Goal: Information Seeking & Learning: Find specific fact

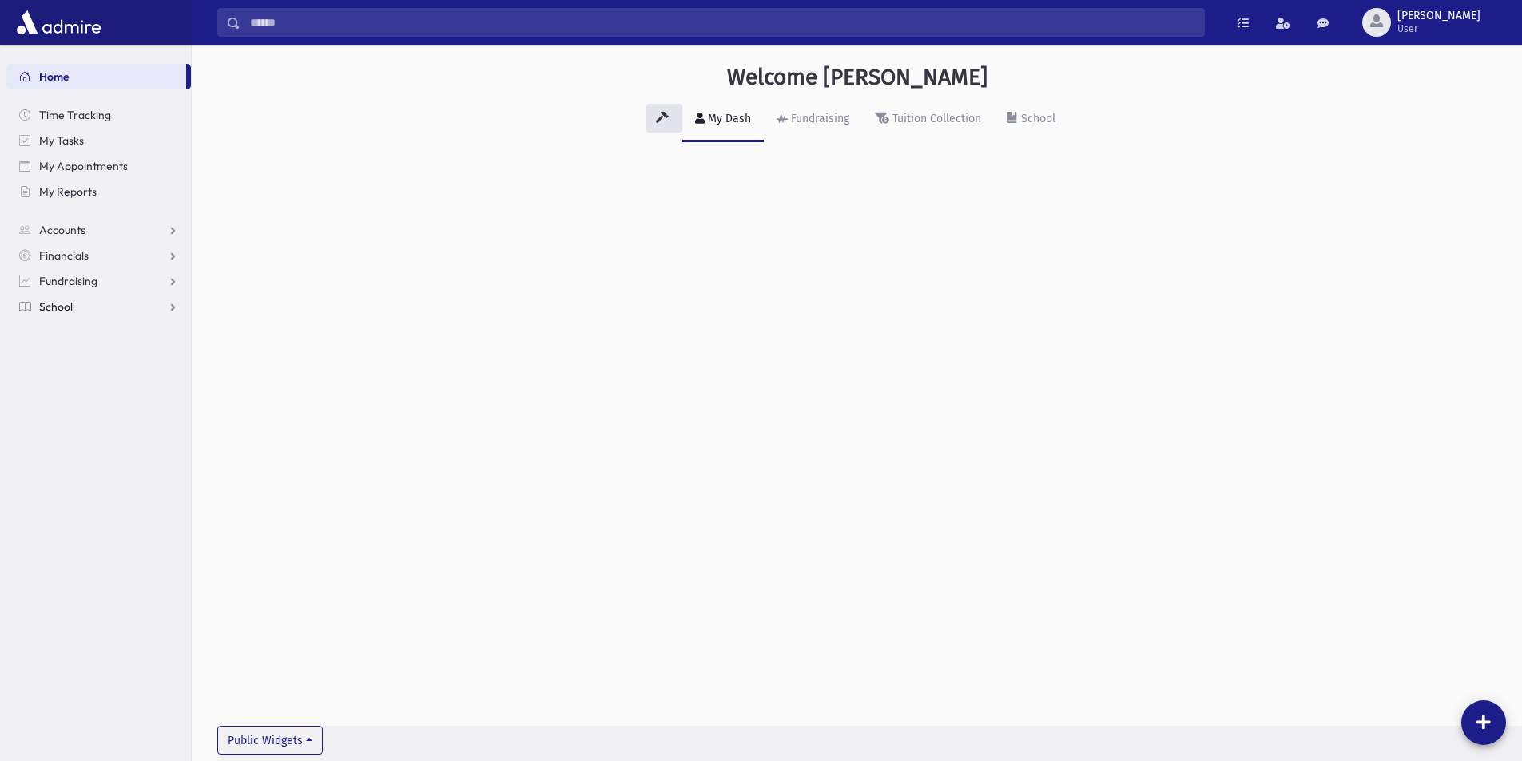
click at [82, 304] on link "School" at bounding box center [98, 307] width 185 height 26
click at [80, 332] on span "Students" at bounding box center [70, 332] width 44 height 14
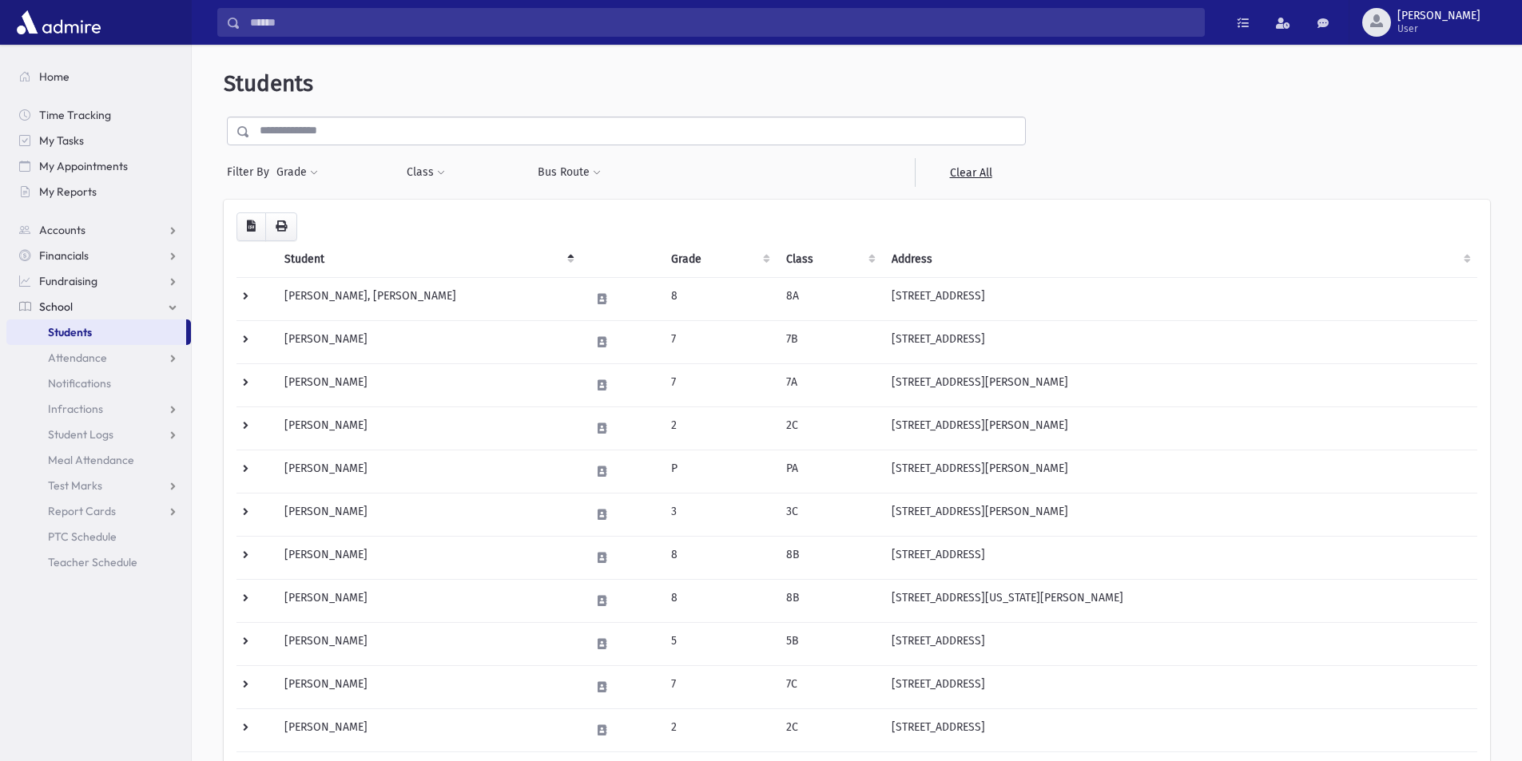
click at [399, 126] on input "text" at bounding box center [637, 131] width 775 height 29
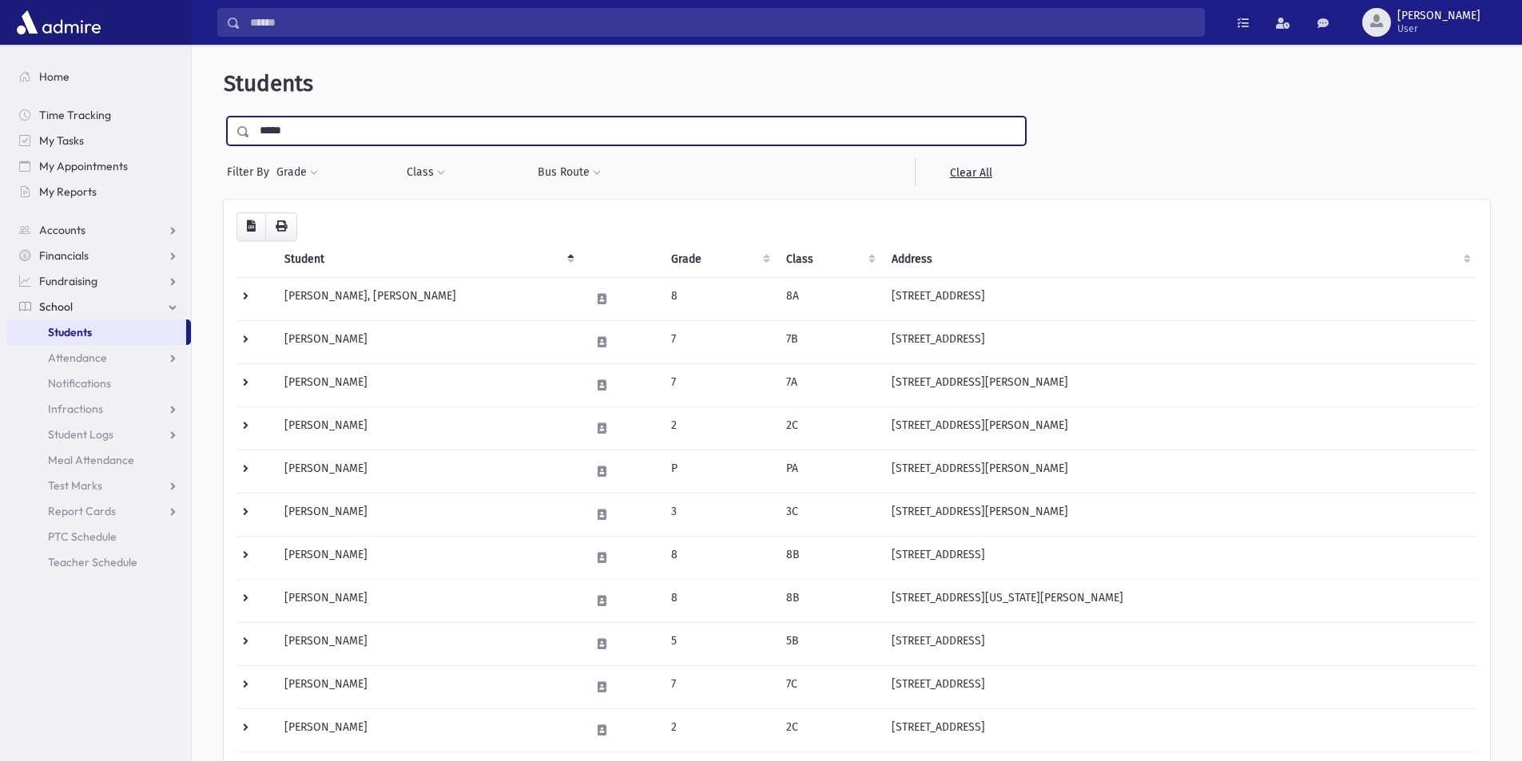
type input "*****"
click at [224, 117] on input "submit" at bounding box center [246, 128] width 45 height 22
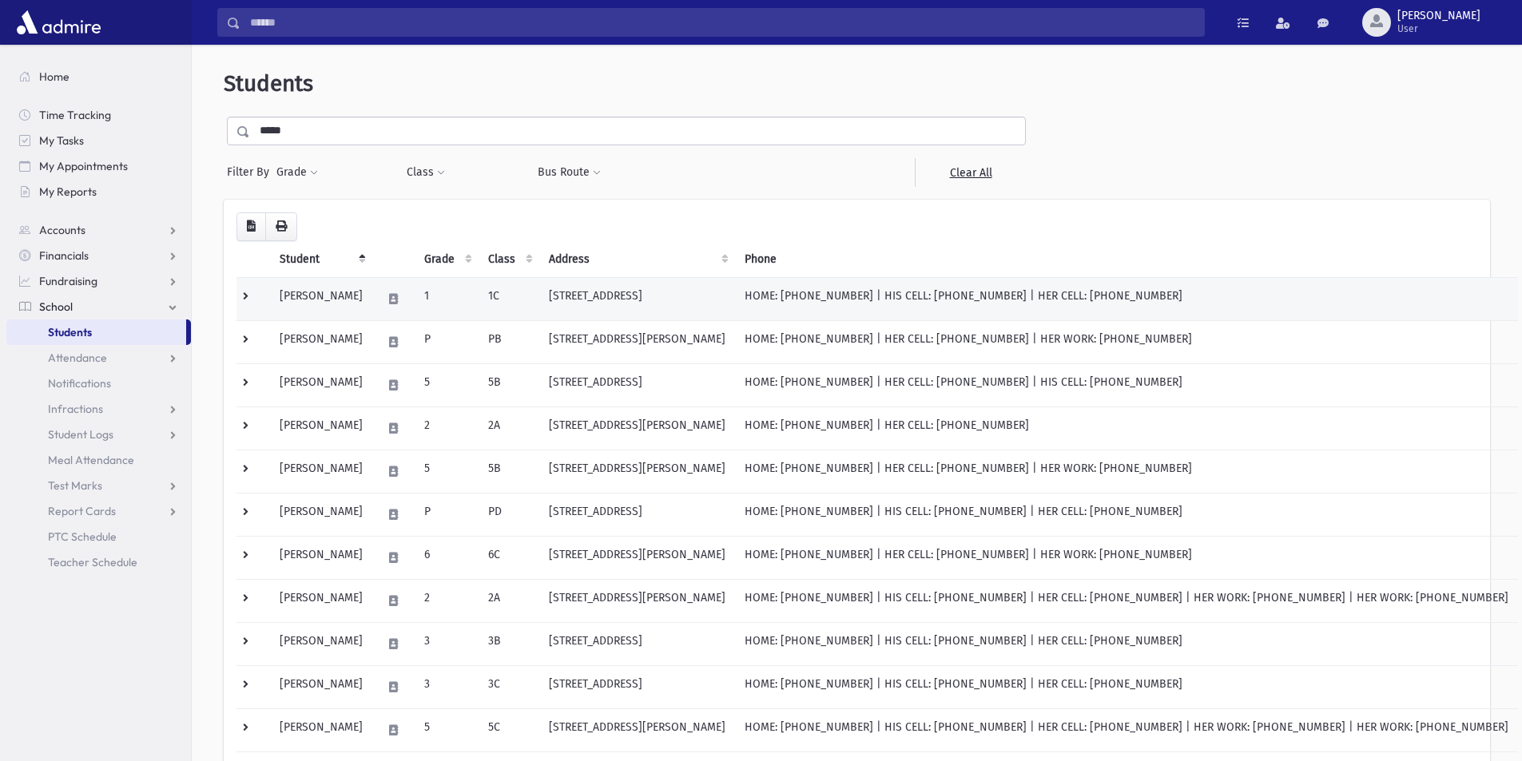
click at [585, 298] on td "91 Cabernet Drive Lakewood, NJ 08701" at bounding box center [637, 298] width 196 height 43
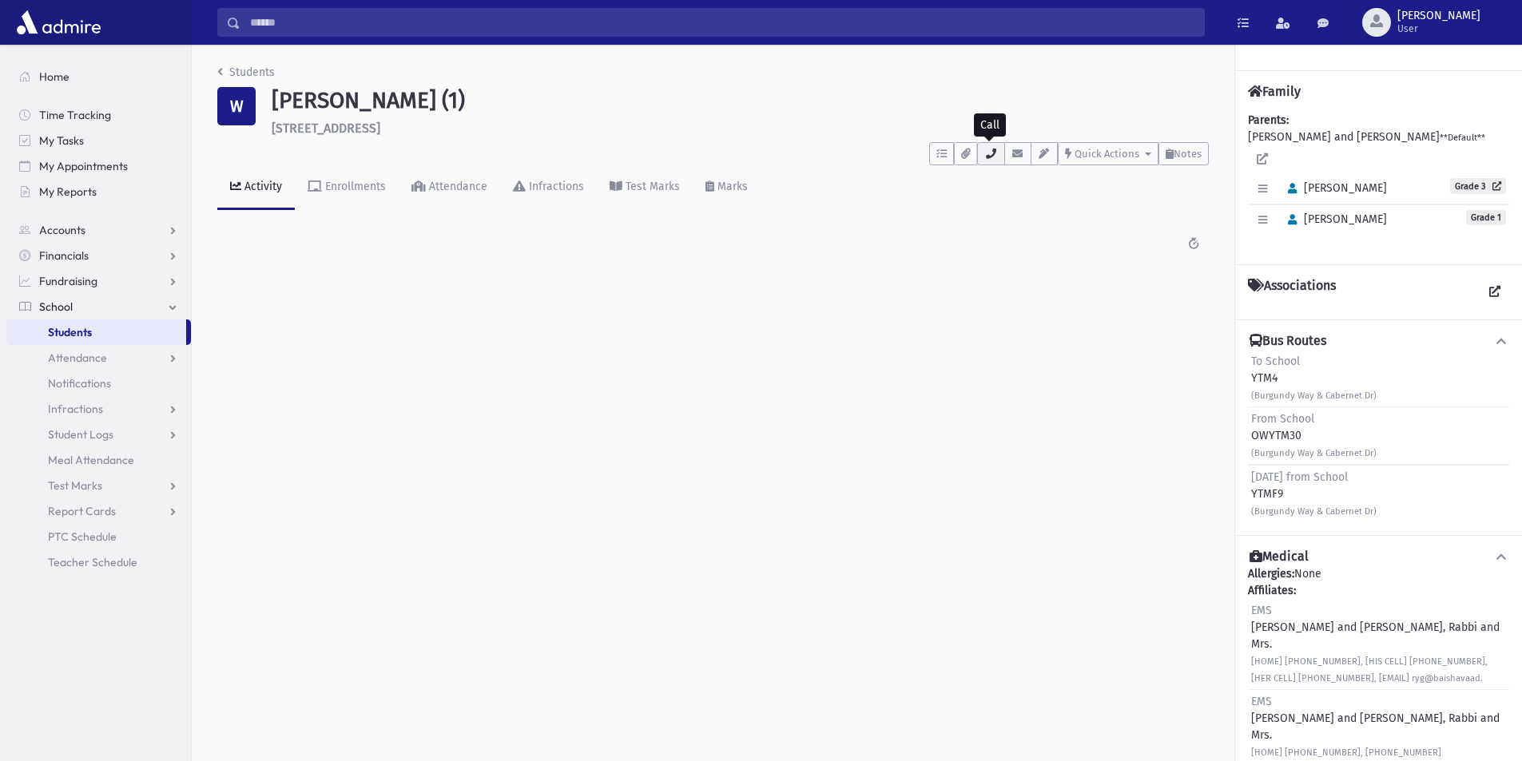
click at [999, 159] on button "button" at bounding box center [990, 153] width 27 height 23
drag, startPoint x: 1420, startPoint y: 132, endPoint x: 1250, endPoint y: 81, distance: 177.7
click at [1250, 81] on div "Family Parents: WEISS, Avrohom Yehuda and Gittie **Default** Edit Individual De…" at bounding box center [1378, 167] width 287 height 194
click at [1363, 86] on div "Family" at bounding box center [1378, 98] width 261 height 28
drag, startPoint x: 1475, startPoint y: 140, endPoint x: 1226, endPoint y: 101, distance: 252.2
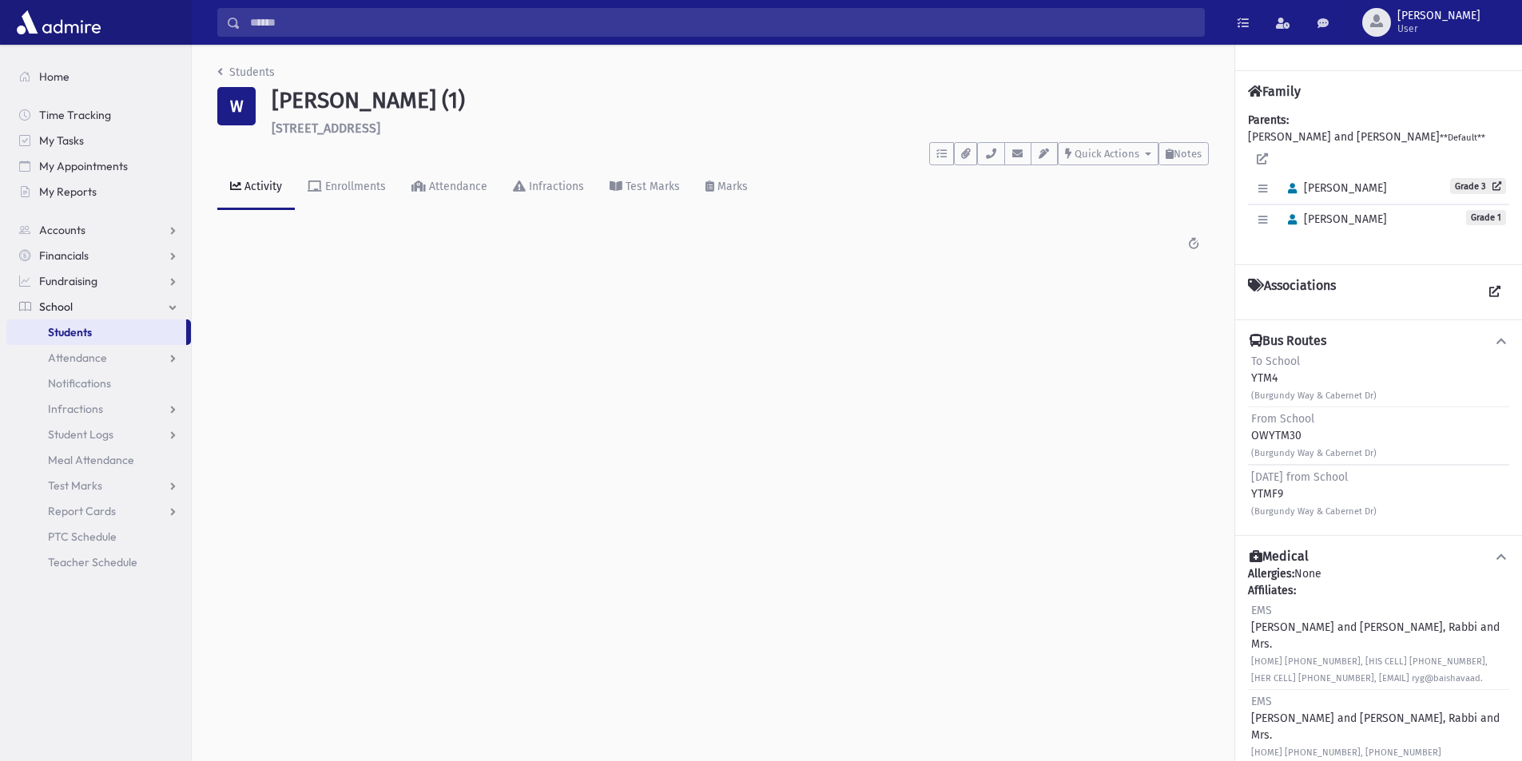
click at [1226, 101] on div "Students W Weiss , Naftoli (1) 91 Cabernet Drive Lakewood **** To Do's No open …" at bounding box center [857, 403] width 1330 height 717
click at [1335, 106] on div "Family" at bounding box center [1378, 98] width 261 height 28
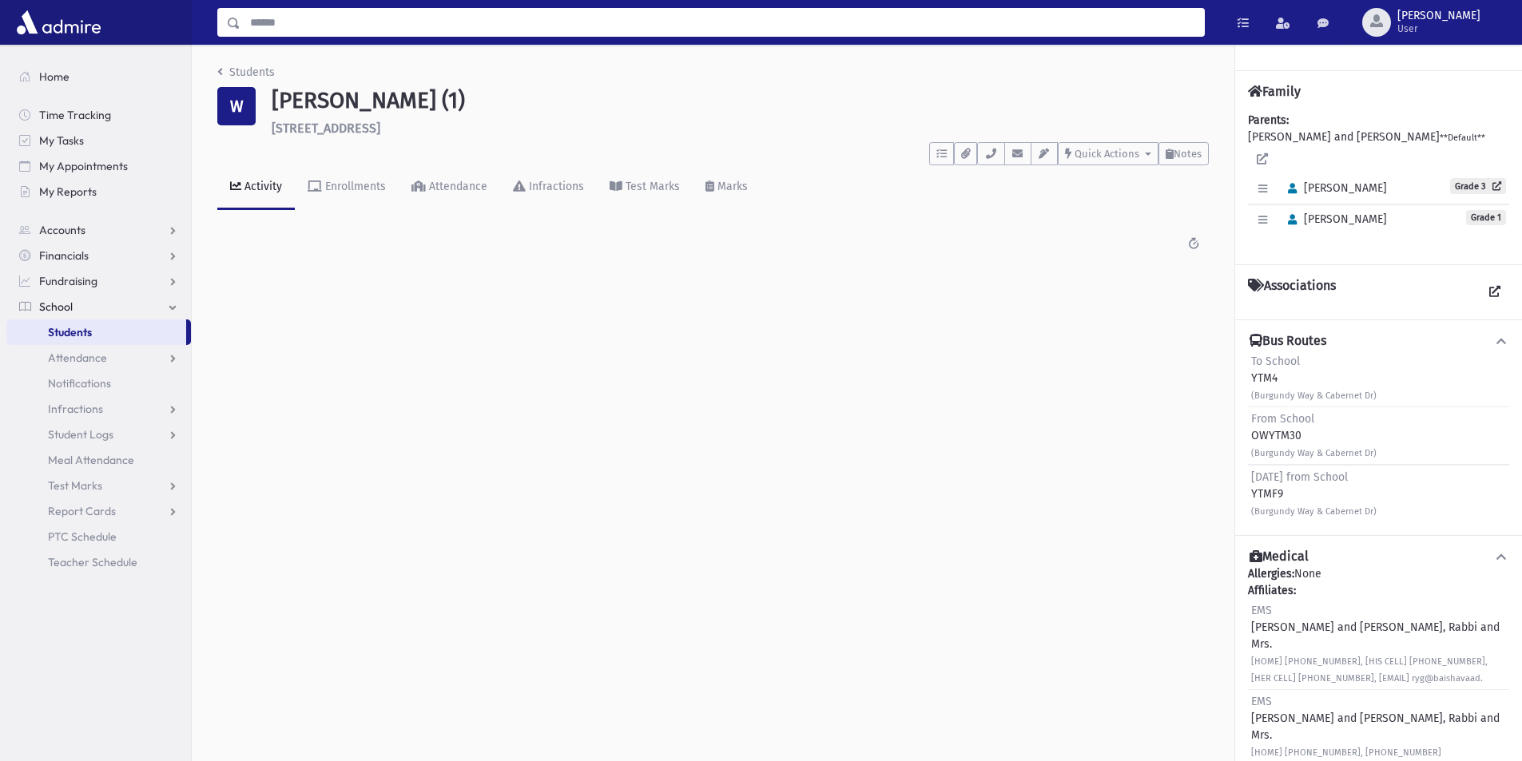
click at [289, 21] on input "Search" at bounding box center [721, 22] width 963 height 29
type input "***"
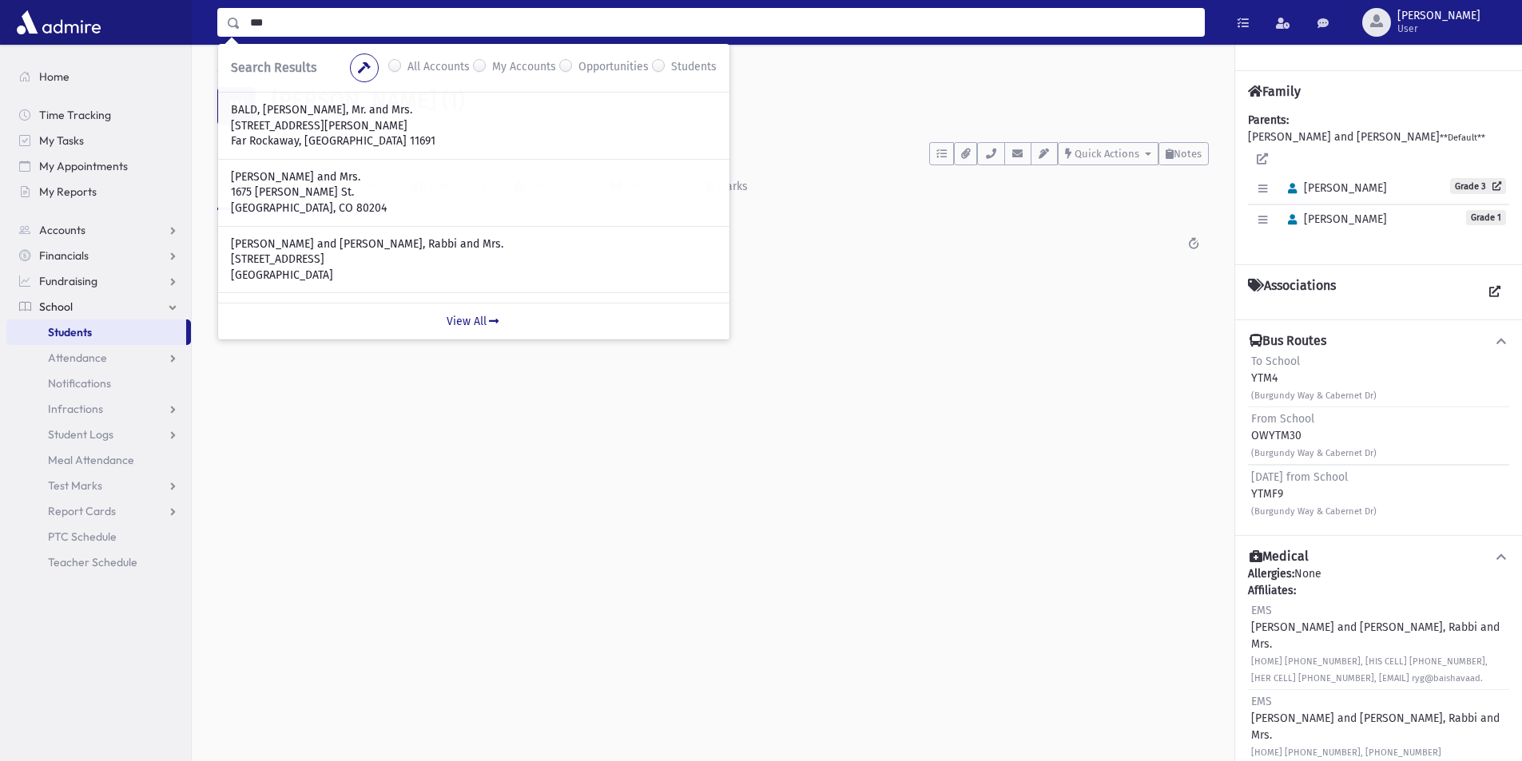
click at [717, 467] on div "Students W Weiss , Naftoli (1) 91 Cabernet Drive Lakewood **** To Do's No open …" at bounding box center [857, 403] width 1330 height 717
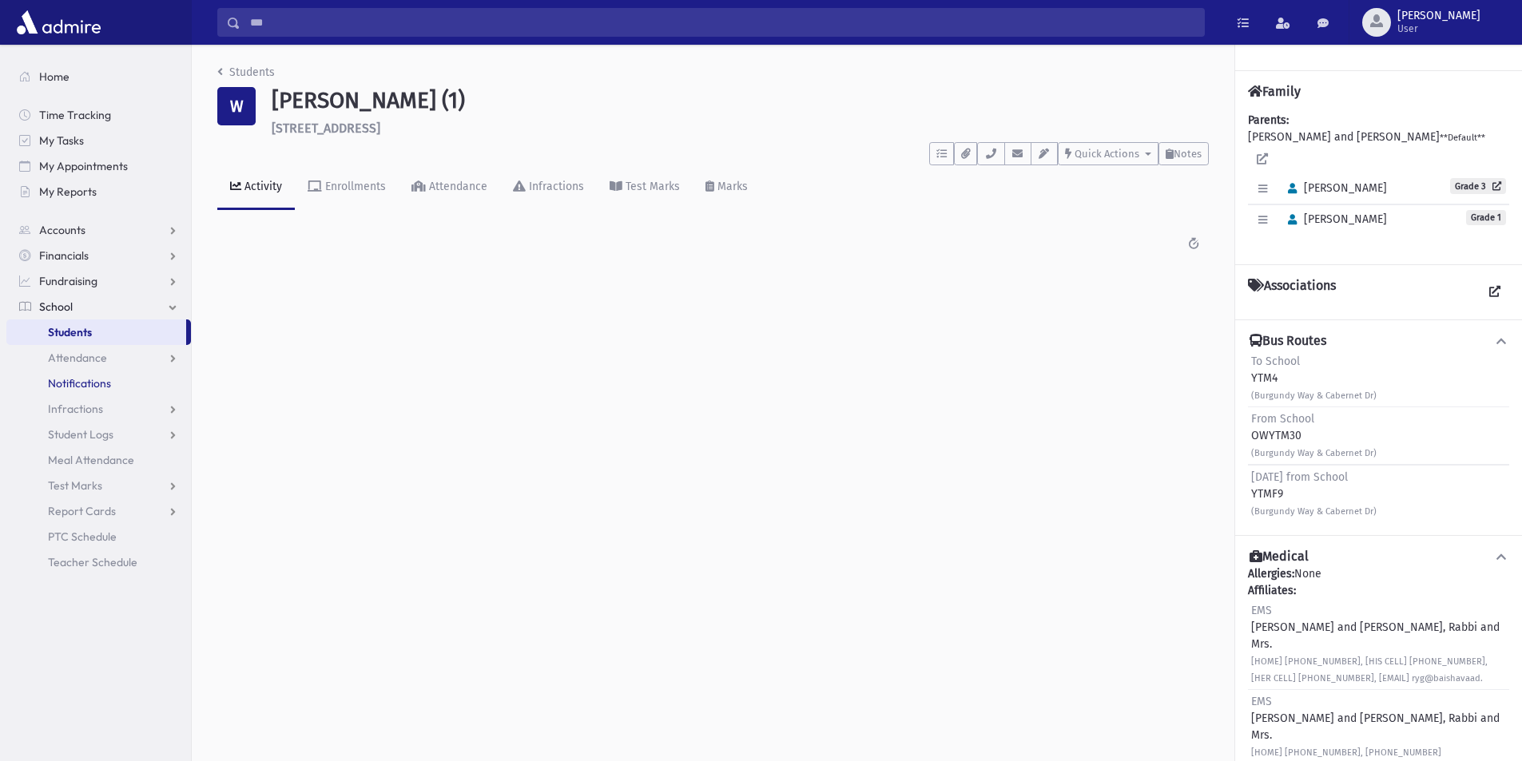
click at [87, 371] on link "Notifications" at bounding box center [98, 384] width 185 height 26
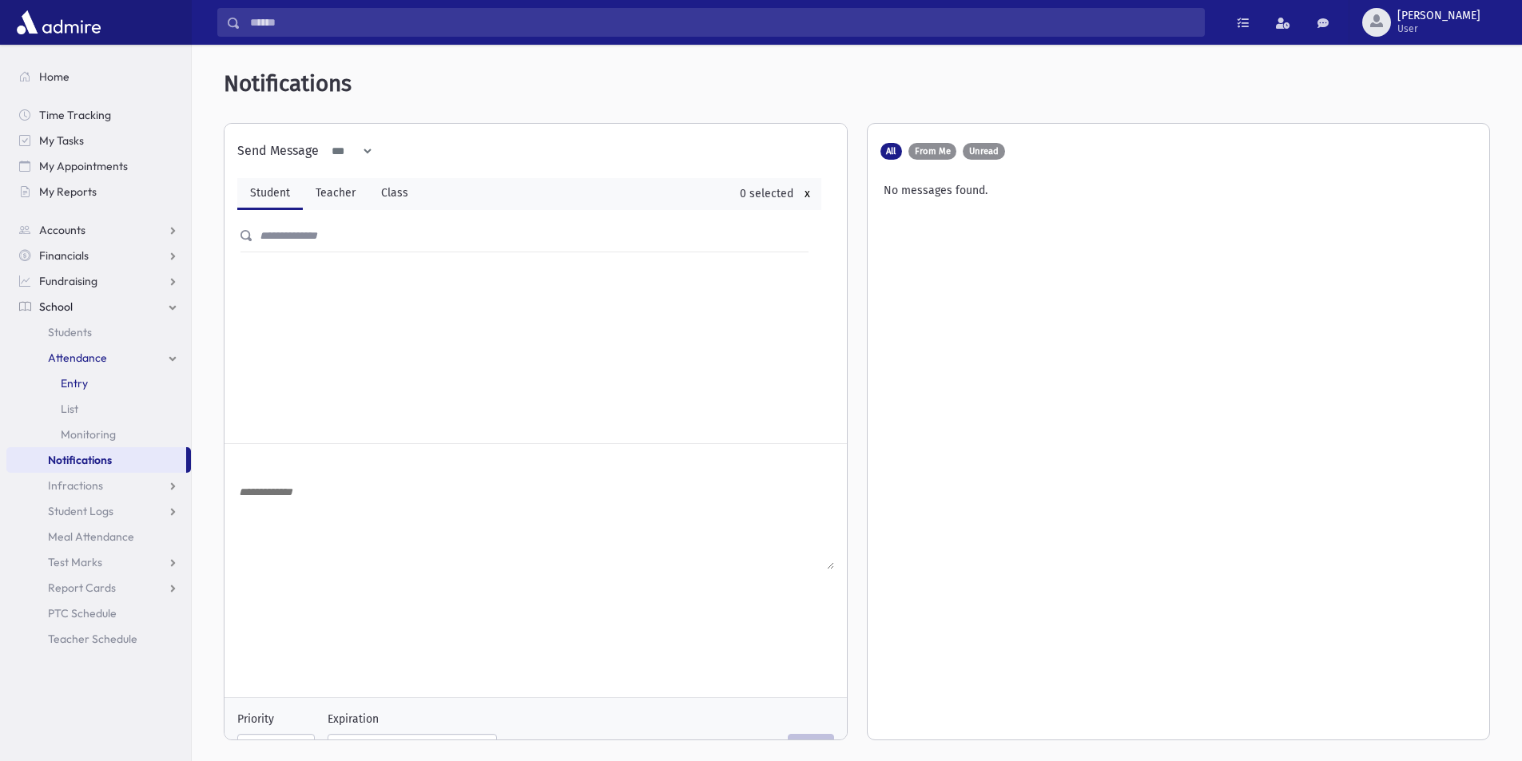
click at [93, 377] on link "Entry" at bounding box center [98, 384] width 185 height 26
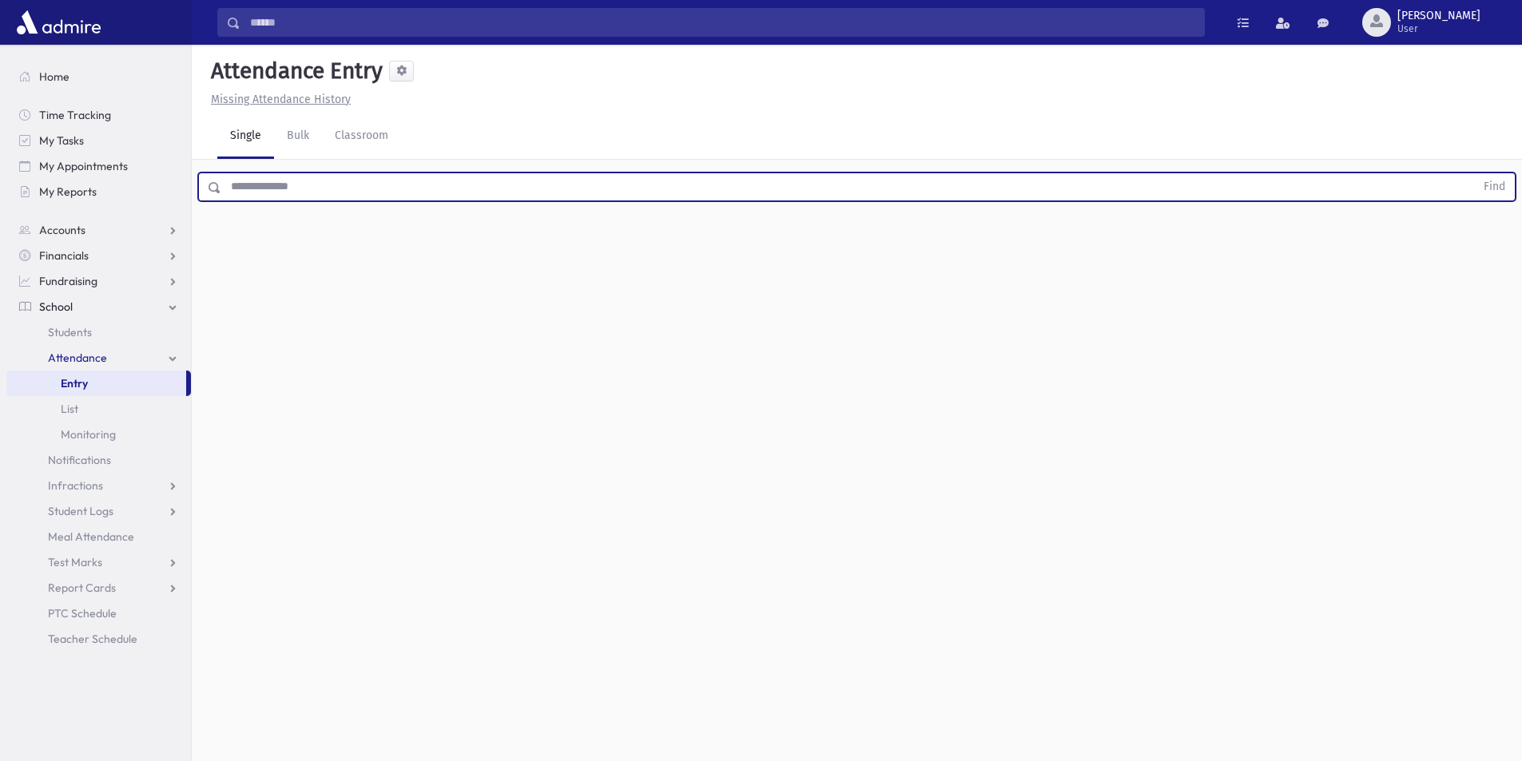
click at [250, 193] on input "text" at bounding box center [847, 187] width 1253 height 29
click at [1474, 173] on button "Find" at bounding box center [1494, 186] width 41 height 27
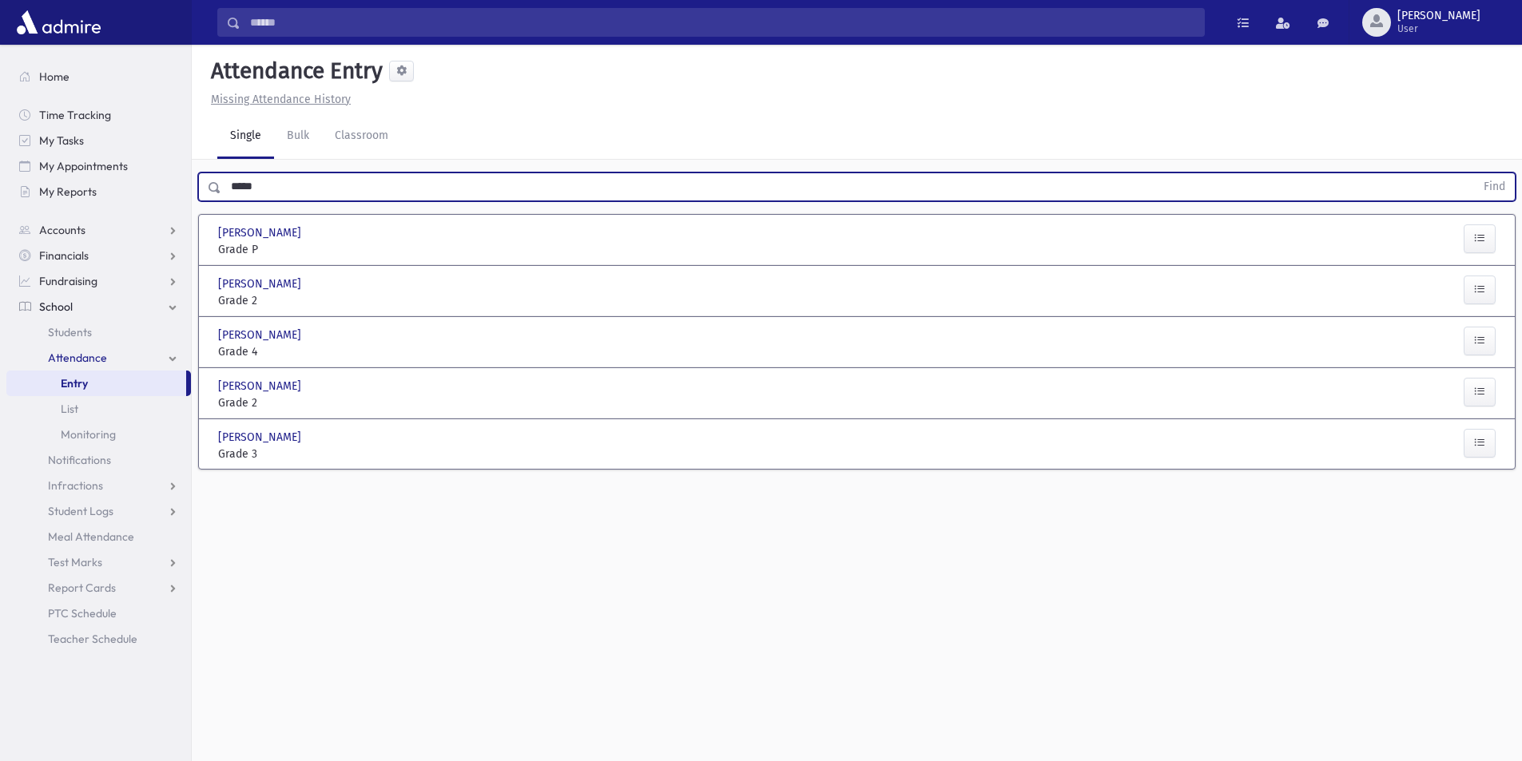
click at [261, 192] on input "*****" at bounding box center [847, 187] width 1253 height 29
type input "****"
click at [1474, 173] on button "Find" at bounding box center [1494, 186] width 41 height 27
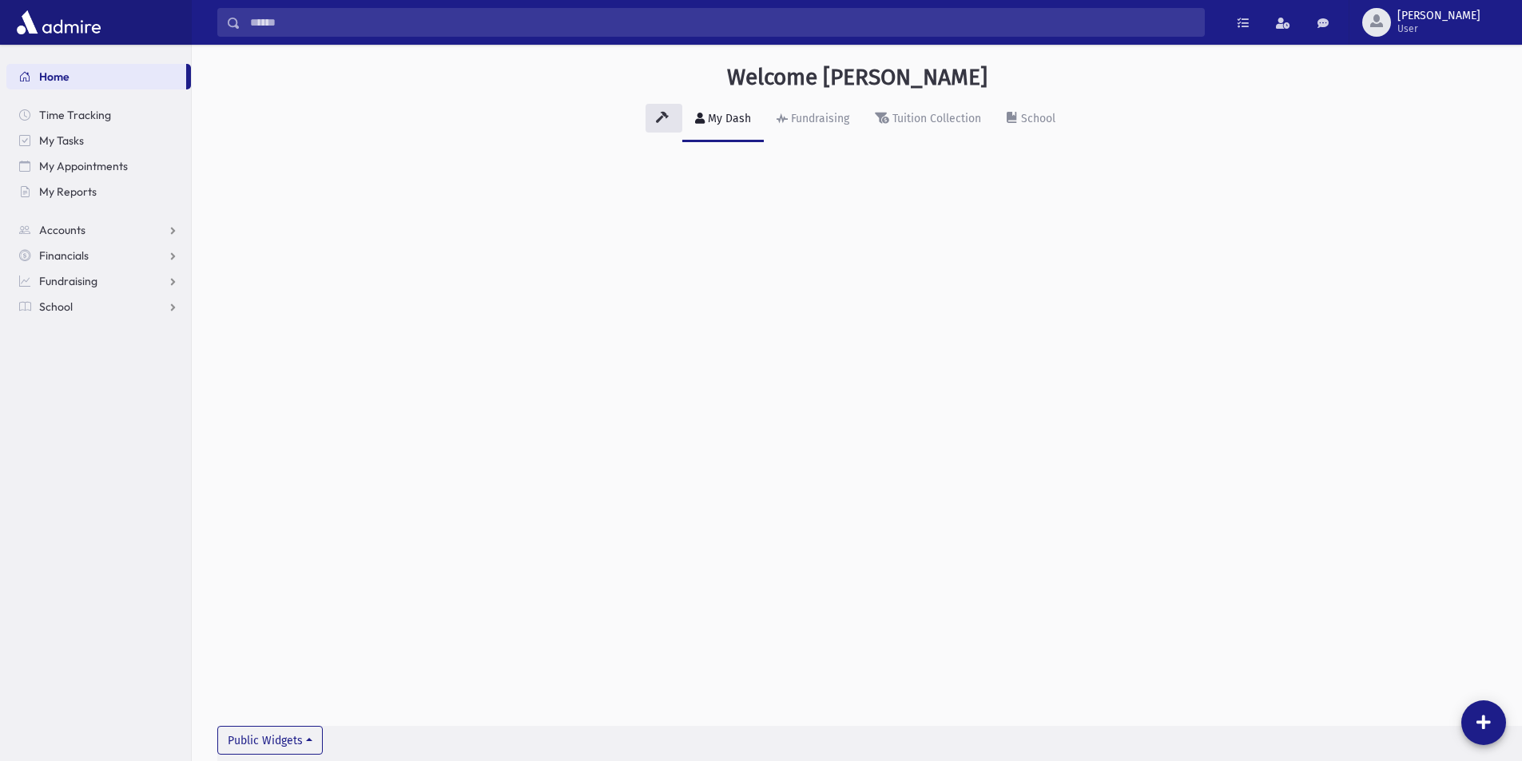
click at [248, 22] on input "Search" at bounding box center [721, 22] width 963 height 29
click at [57, 307] on span "School" at bounding box center [56, 307] width 34 height 14
click at [76, 326] on span "Students" at bounding box center [70, 332] width 44 height 14
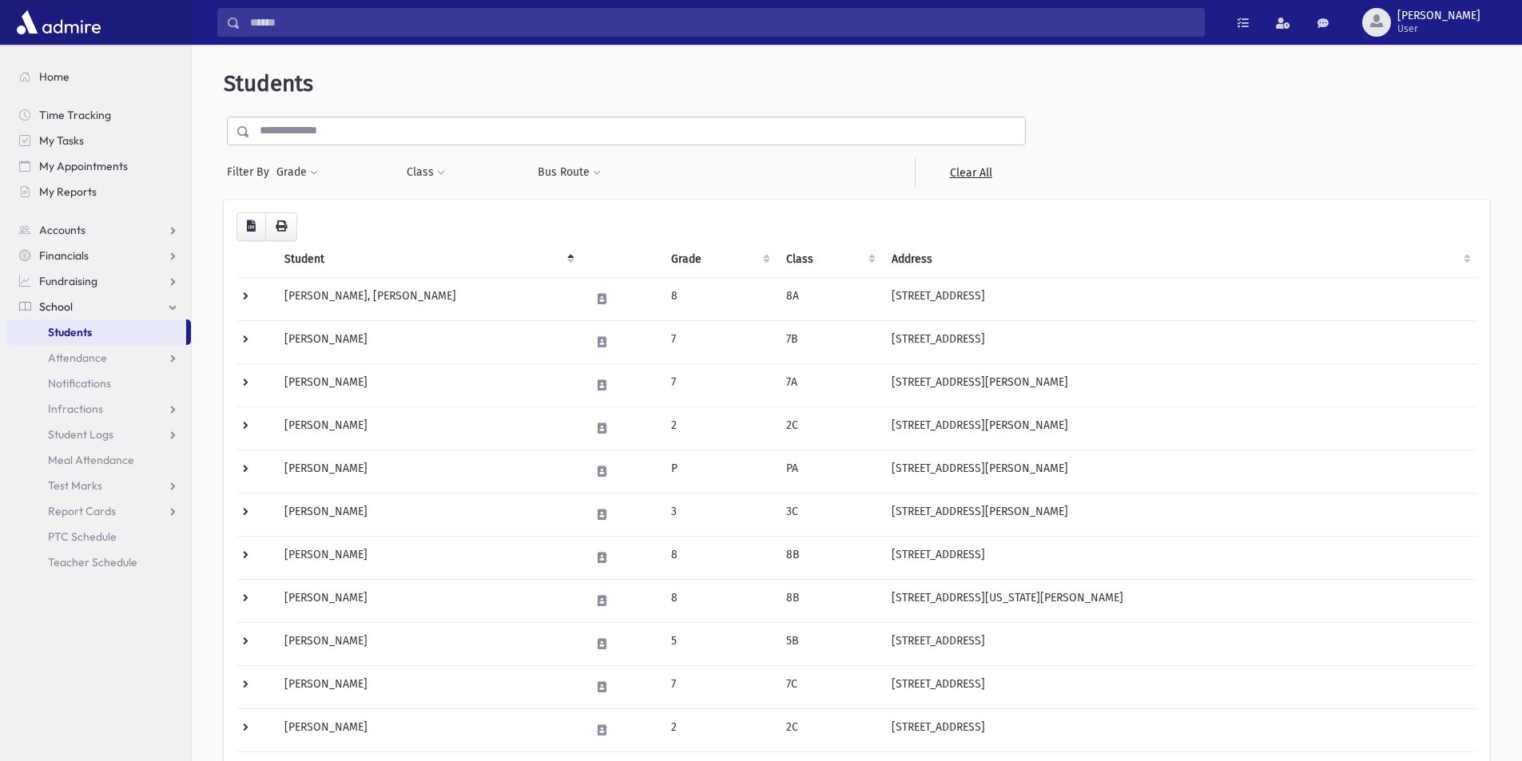
click at [294, 123] on input "text" at bounding box center [637, 131] width 775 height 29
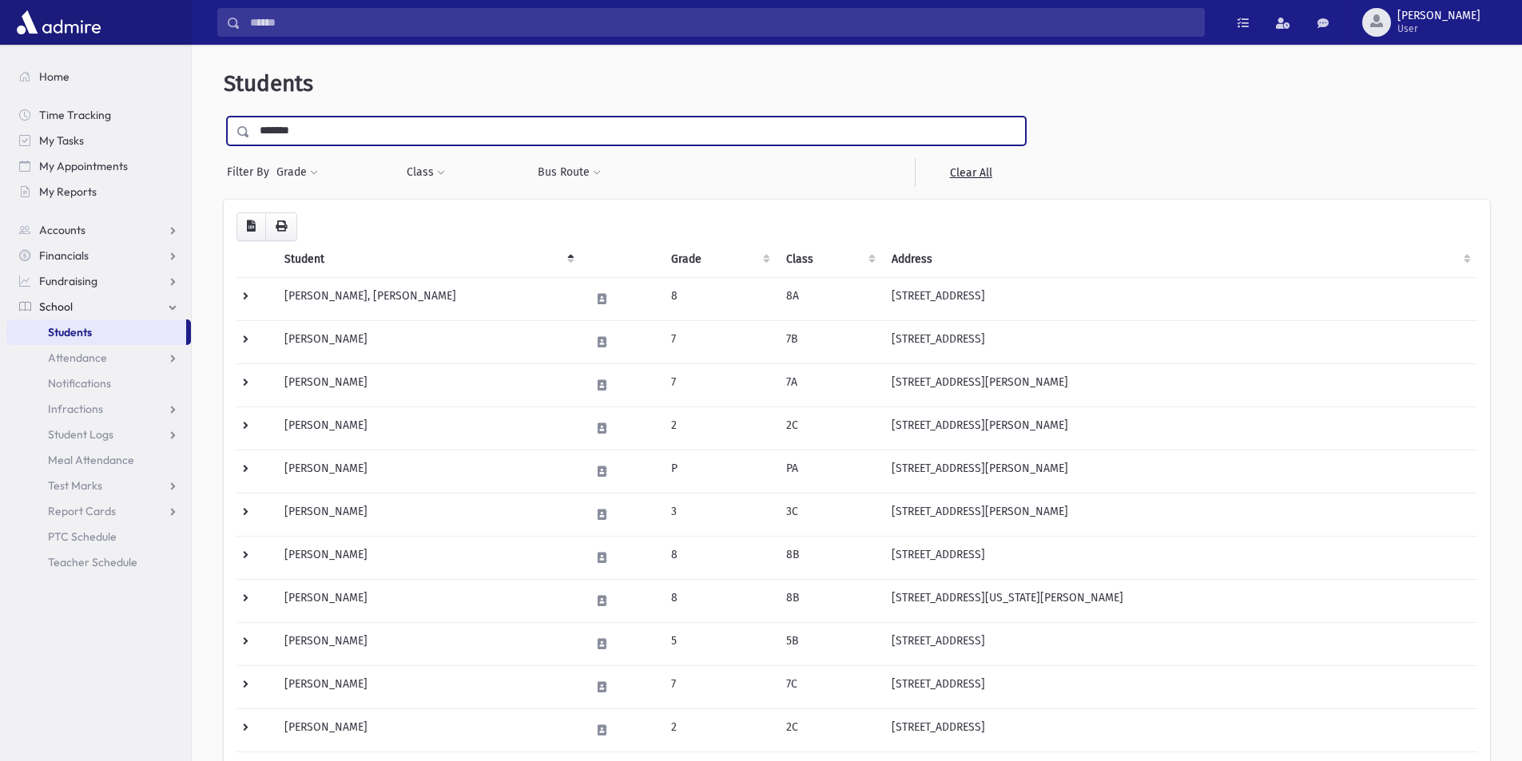
type input "*******"
click at [224, 117] on input "submit" at bounding box center [246, 128] width 45 height 22
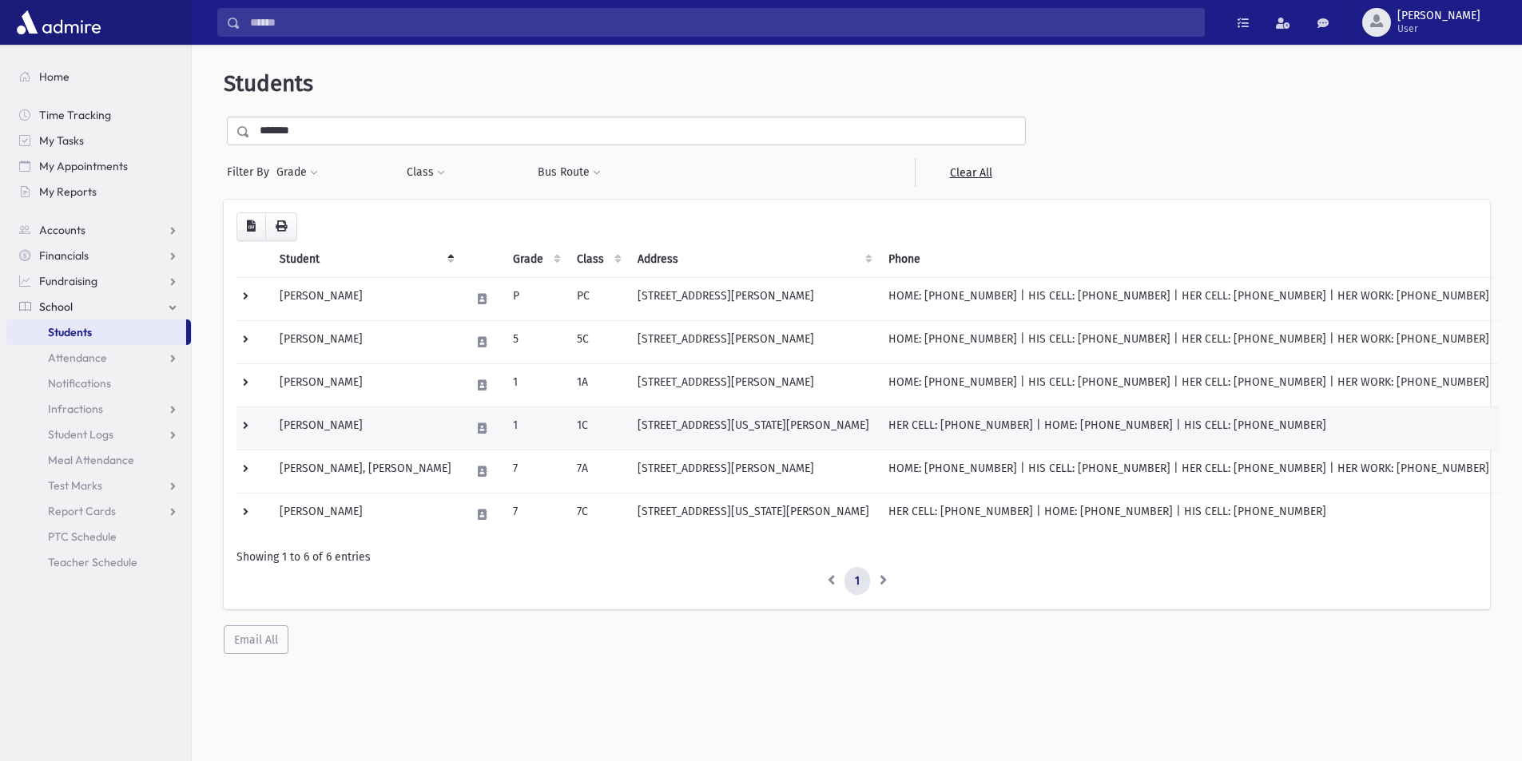
click at [594, 427] on td "1C" at bounding box center [597, 428] width 61 height 43
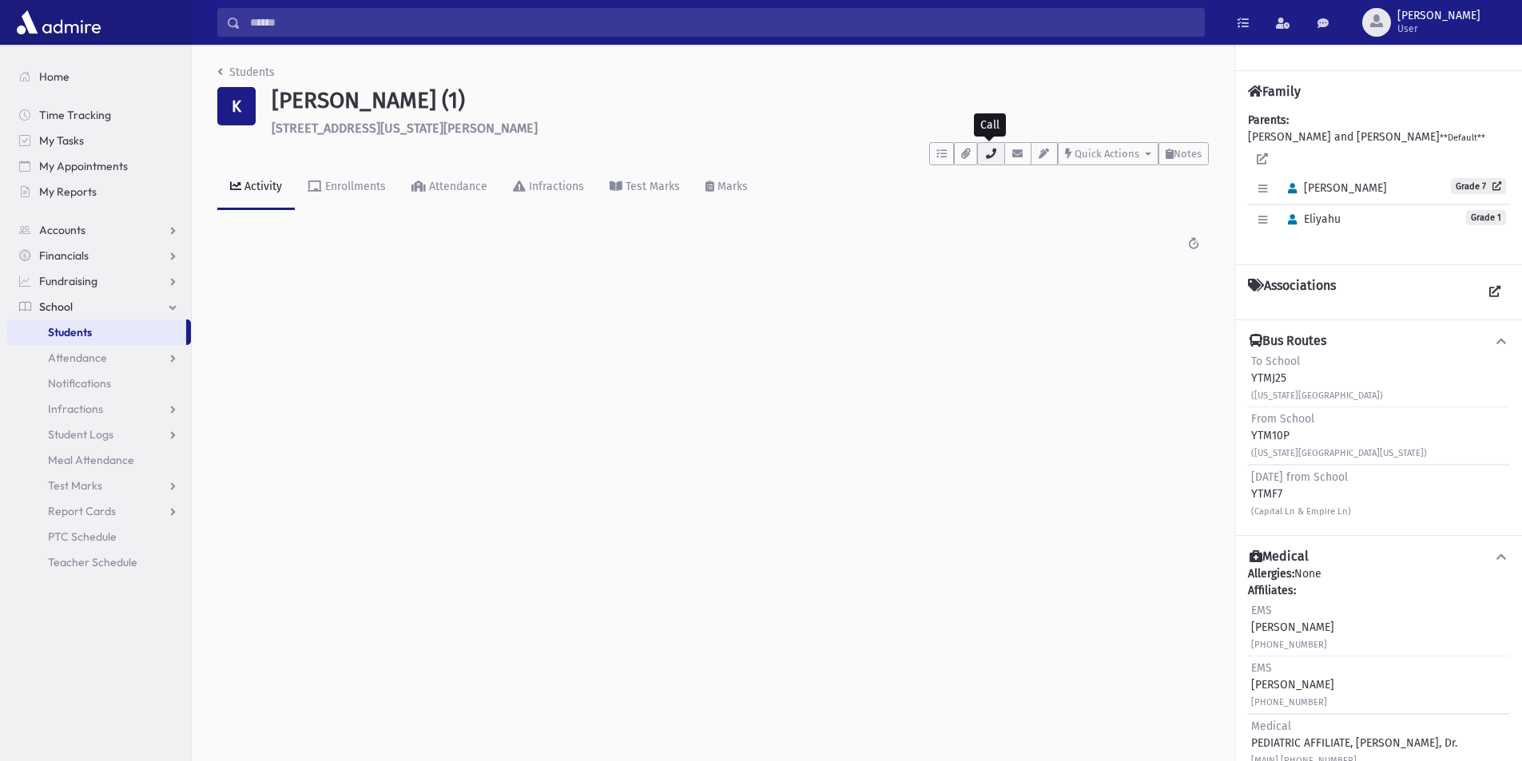
click at [986, 164] on button "button" at bounding box center [990, 153] width 27 height 23
click at [1018, 222] on div "HER CELL : [PHONE_NUMBER]" at bounding box center [1068, 224] width 148 height 17
click at [1001, 158] on button "button" at bounding box center [990, 153] width 27 height 23
drag, startPoint x: 1013, startPoint y: 395, endPoint x: 965, endPoint y: 94, distance: 304.9
click at [965, 94] on div "Students K [PERSON_NAME] (1) [STREET_ADDRESS][US_STATE][PERSON_NAME] **** To Do…" at bounding box center [857, 403] width 1330 height 717
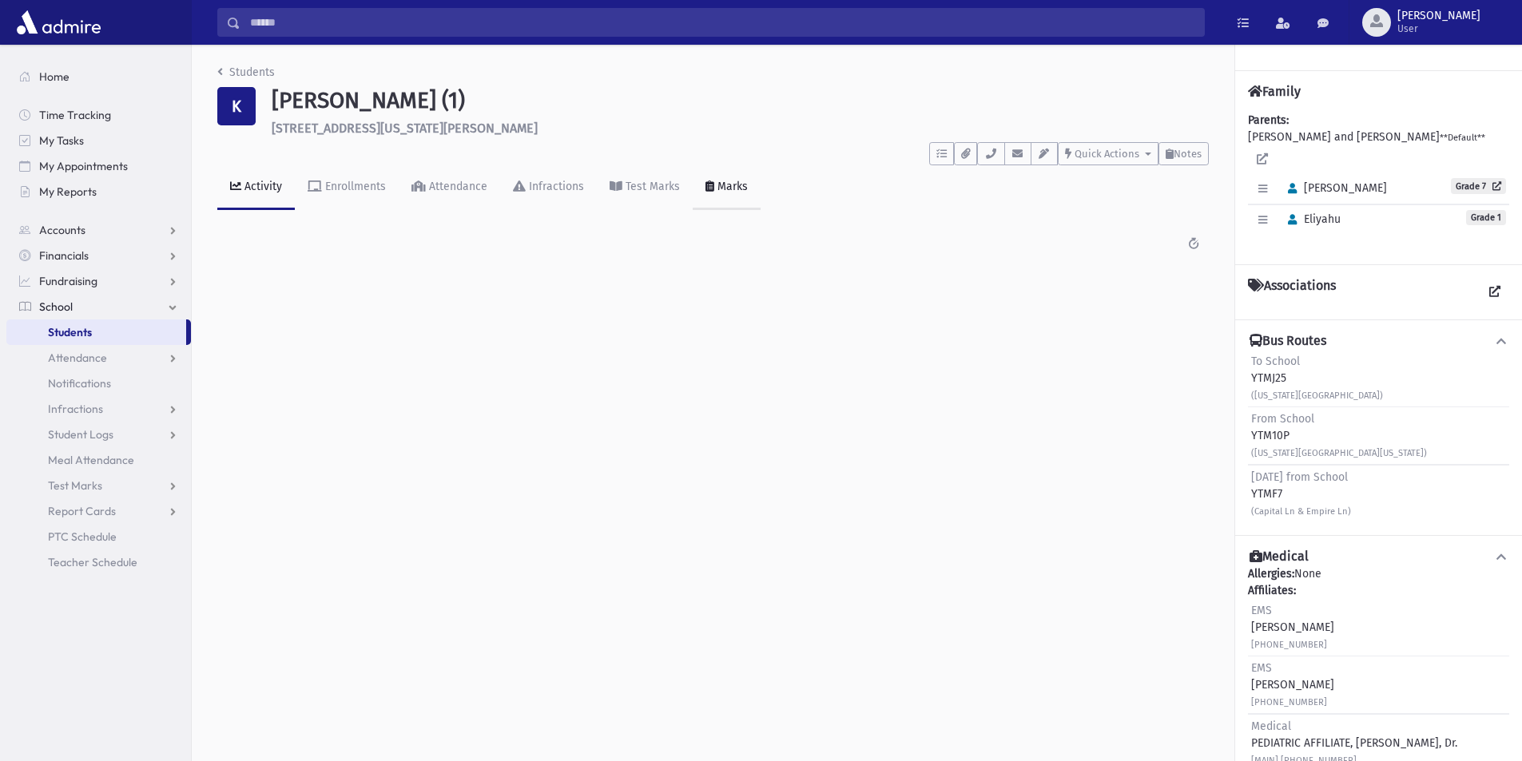
click at [693, 170] on link "Marks" at bounding box center [727, 187] width 68 height 45
click at [264, 180] on div "Activity" at bounding box center [261, 187] width 41 height 14
click at [359, 188] on div "Enrollments" at bounding box center [354, 187] width 64 height 14
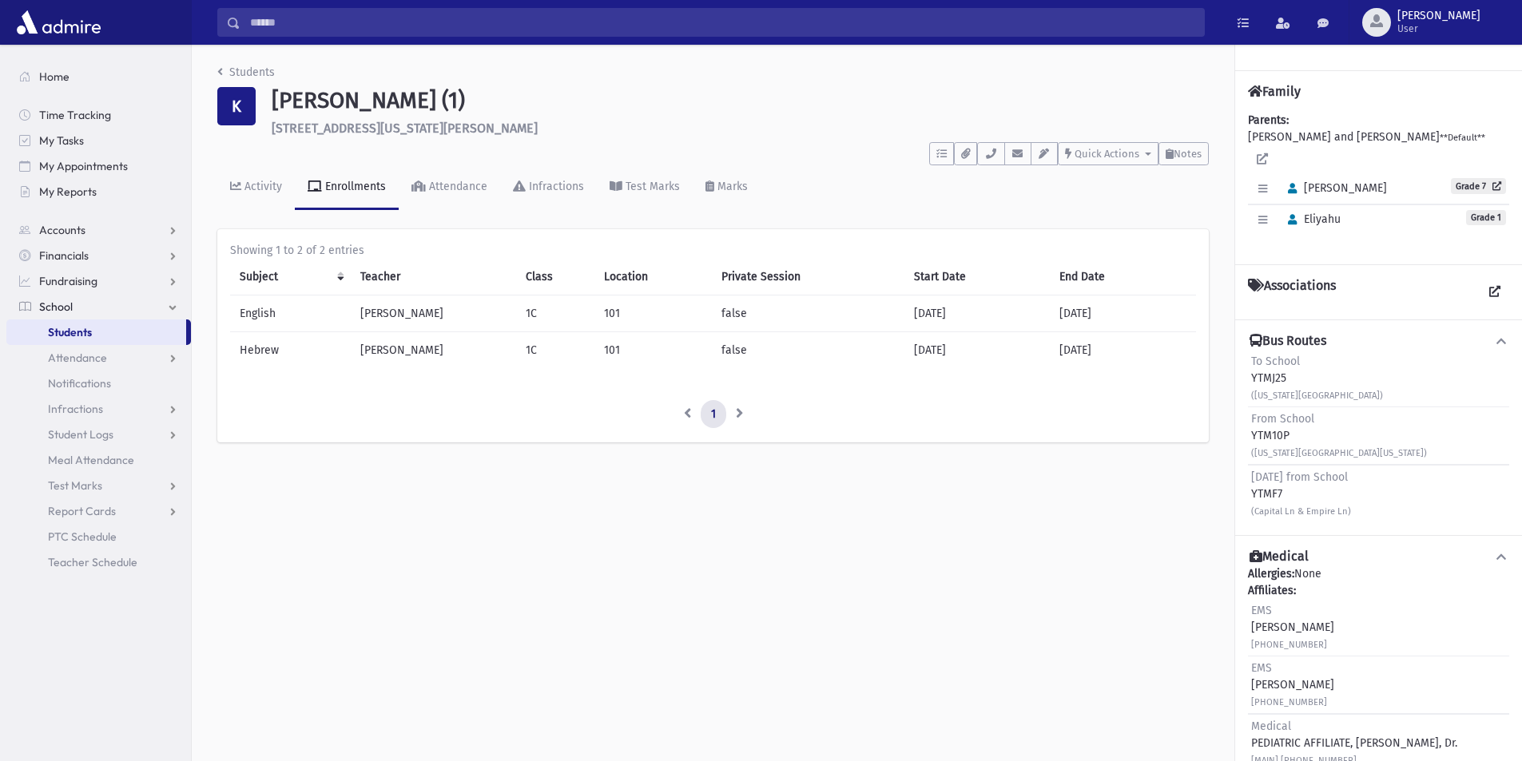
click at [417, 269] on th "Teacher" at bounding box center [433, 277] width 165 height 37
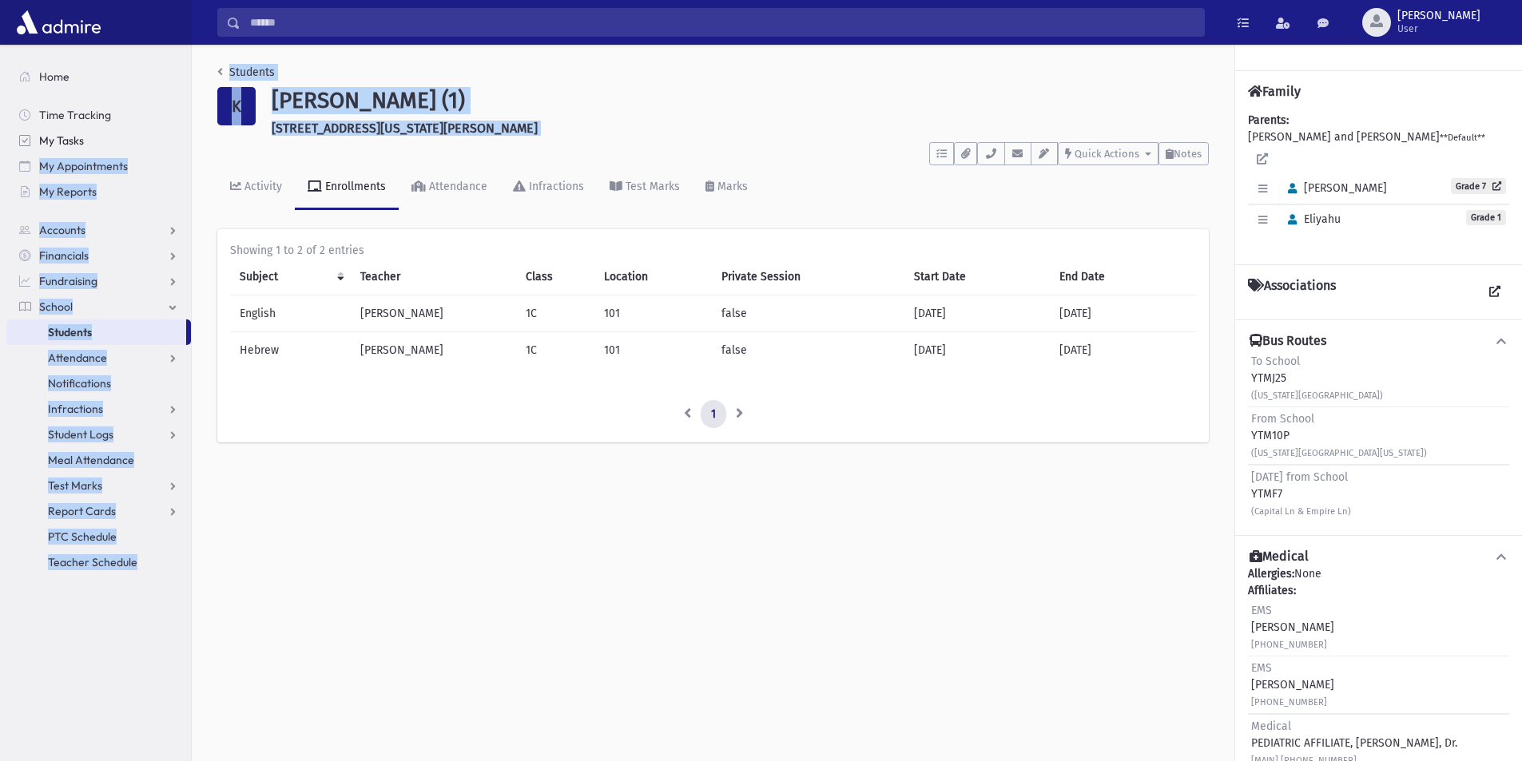
drag, startPoint x: 439, startPoint y: 149, endPoint x: 98, endPoint y: 130, distance: 341.6
click at [98, 130] on div "Search Results All Accounts" at bounding box center [761, 398] width 1522 height 797
click at [412, 114] on div "Kirzner, Eliyahu (1) 6 Texas Drive Jackson" at bounding box center [740, 111] width 953 height 49
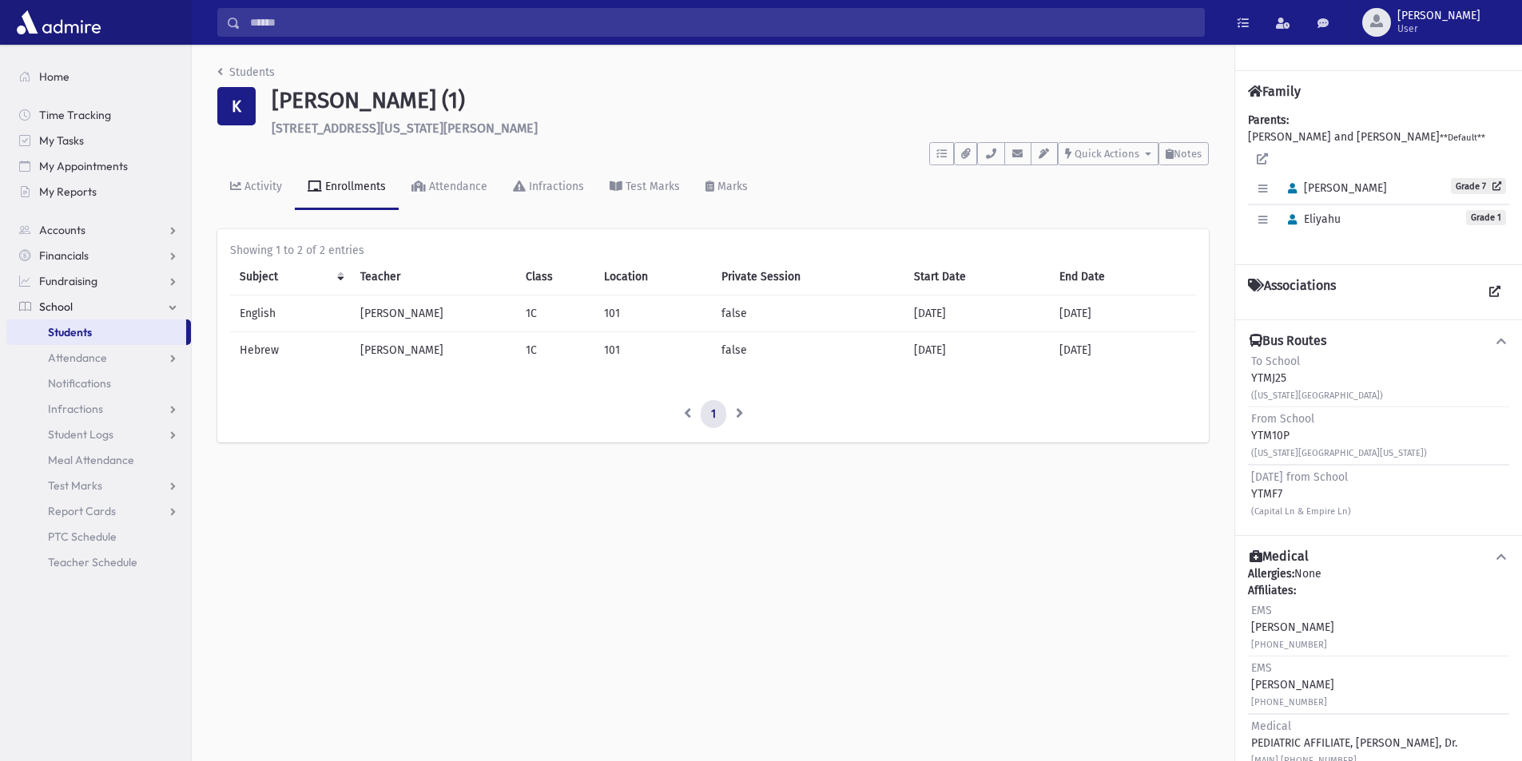
click at [303, 128] on h6 "6 Texas Drive Jackson" at bounding box center [740, 128] width 937 height 15
click at [459, 143] on div "To Do's No open tasks Show List Documents No documents Show List • HIS CELL : (…" at bounding box center [712, 151] width 991 height 30
drag, startPoint x: 468, startPoint y: 88, endPoint x: 283, endPoint y: 125, distance: 189.1
click at [283, 125] on div "Kirzner, Eliyahu (1) 6 Texas Drive Jackson" at bounding box center [740, 111] width 953 height 49
